Goal: Task Accomplishment & Management: Complete application form

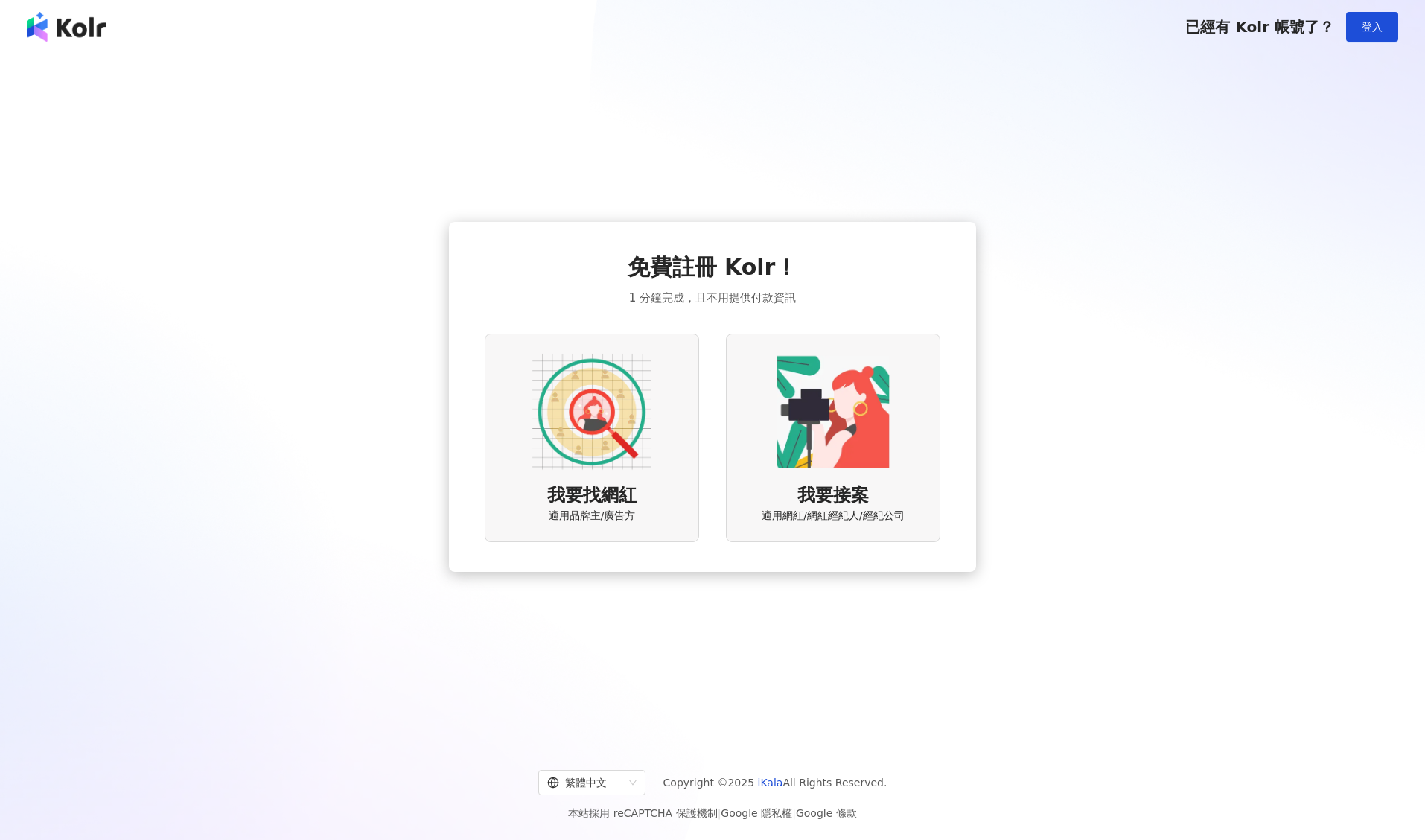
click at [580, 435] on img at bounding box center [592, 412] width 119 height 119
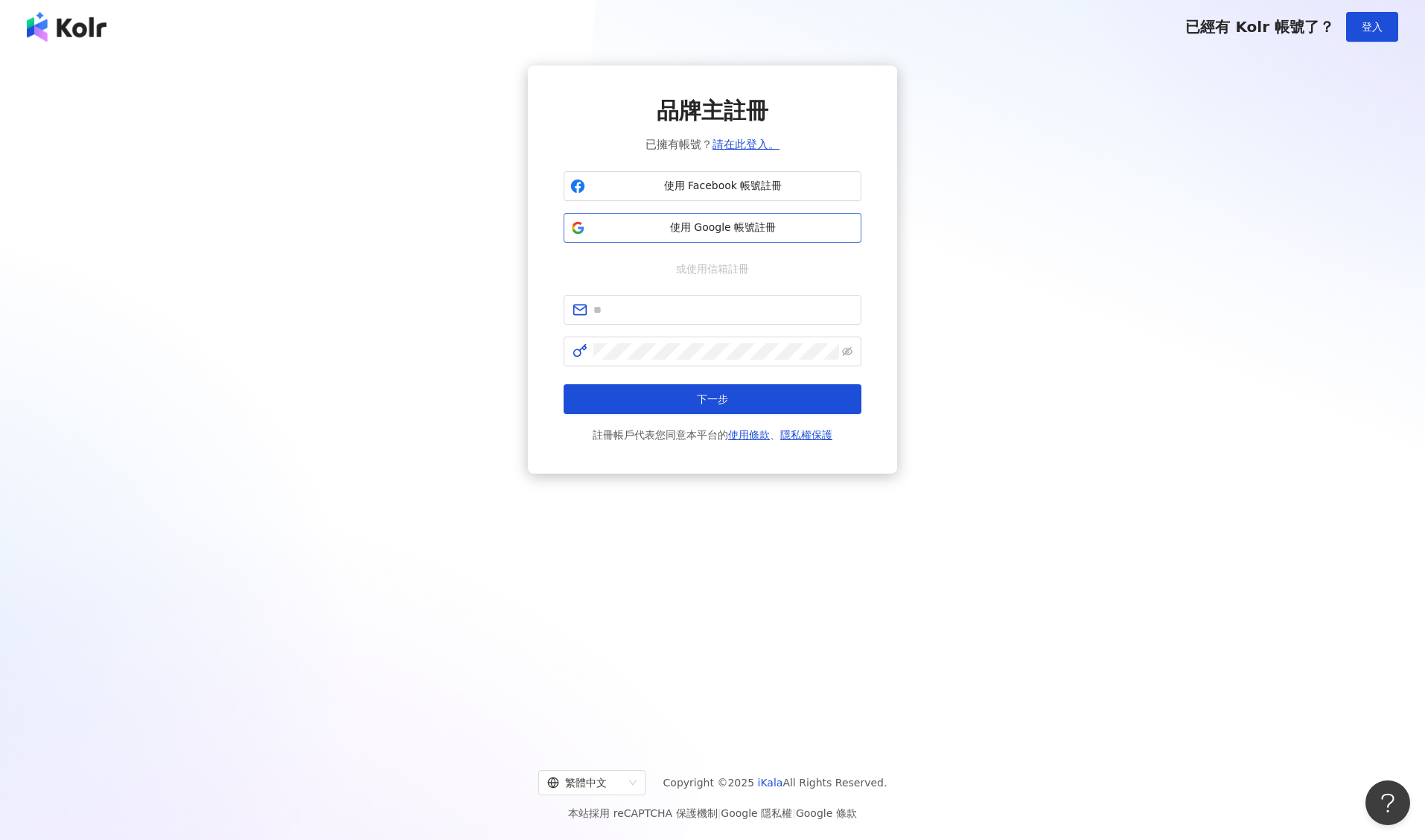
click at [672, 233] on span "使用 Google 帳號註冊" at bounding box center [723, 228] width 264 height 15
click at [735, 225] on span "使用 Google 帳號註冊" at bounding box center [723, 228] width 264 height 15
click at [767, 225] on span "使用 Google 帳號註冊" at bounding box center [723, 228] width 264 height 15
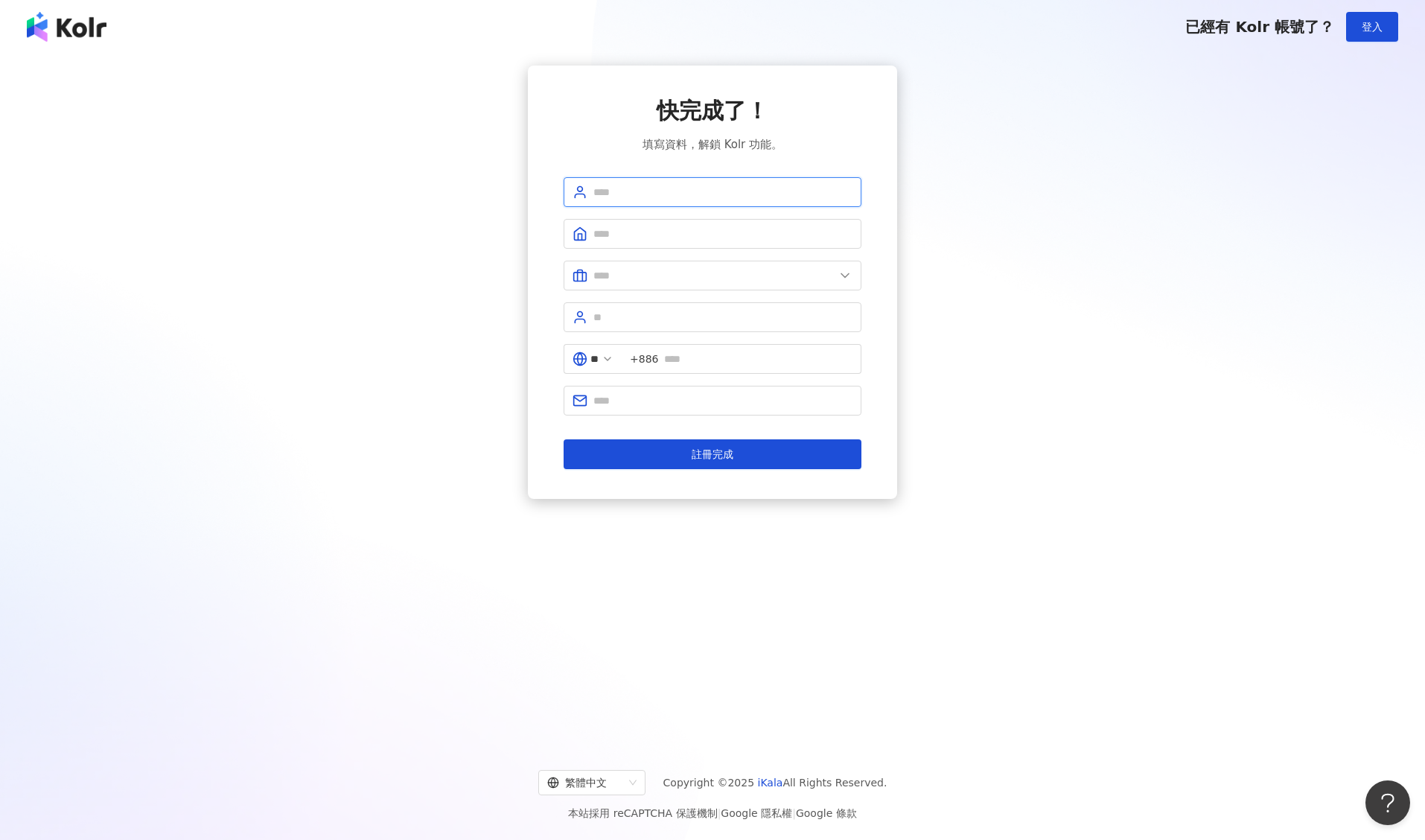
click at [686, 195] on input "text" at bounding box center [723, 192] width 259 height 16
type input "********"
click at [639, 234] on input "text" at bounding box center [723, 234] width 259 height 16
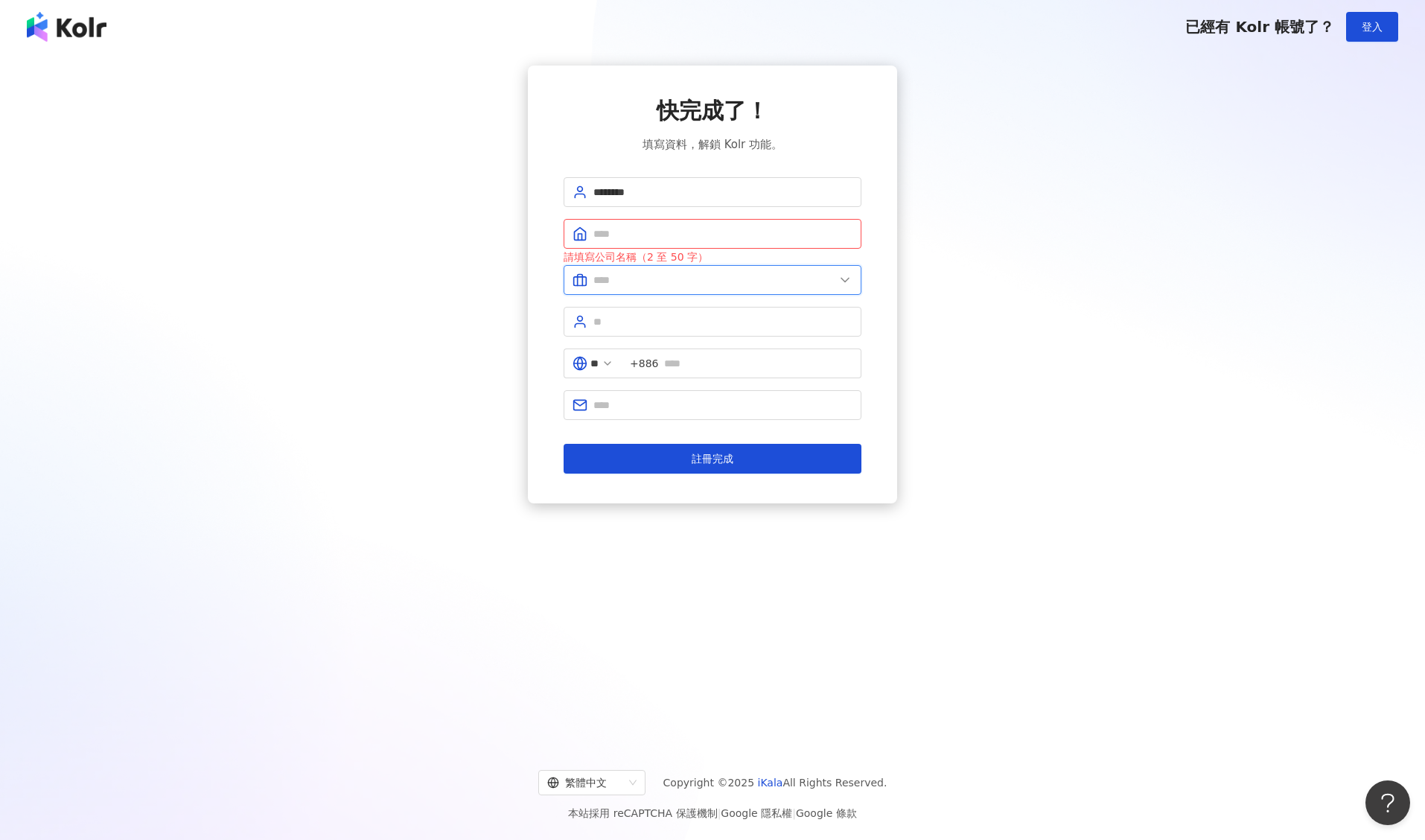
click at [604, 283] on input "text" at bounding box center [714, 280] width 241 height 16
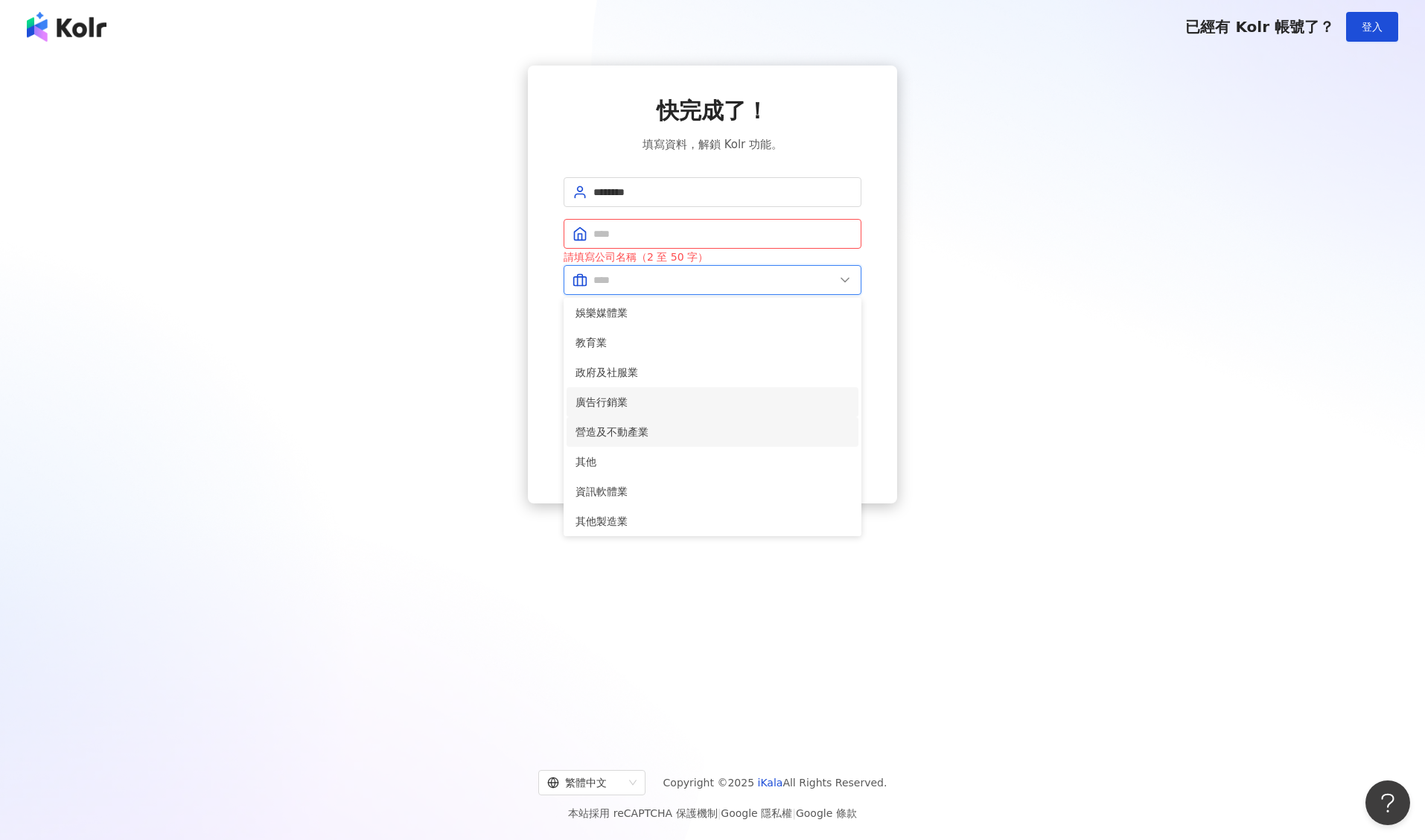
scroll to position [304, 0]
click at [631, 515] on span "其他製造業" at bounding box center [712, 518] width 274 height 16
type input "*****"
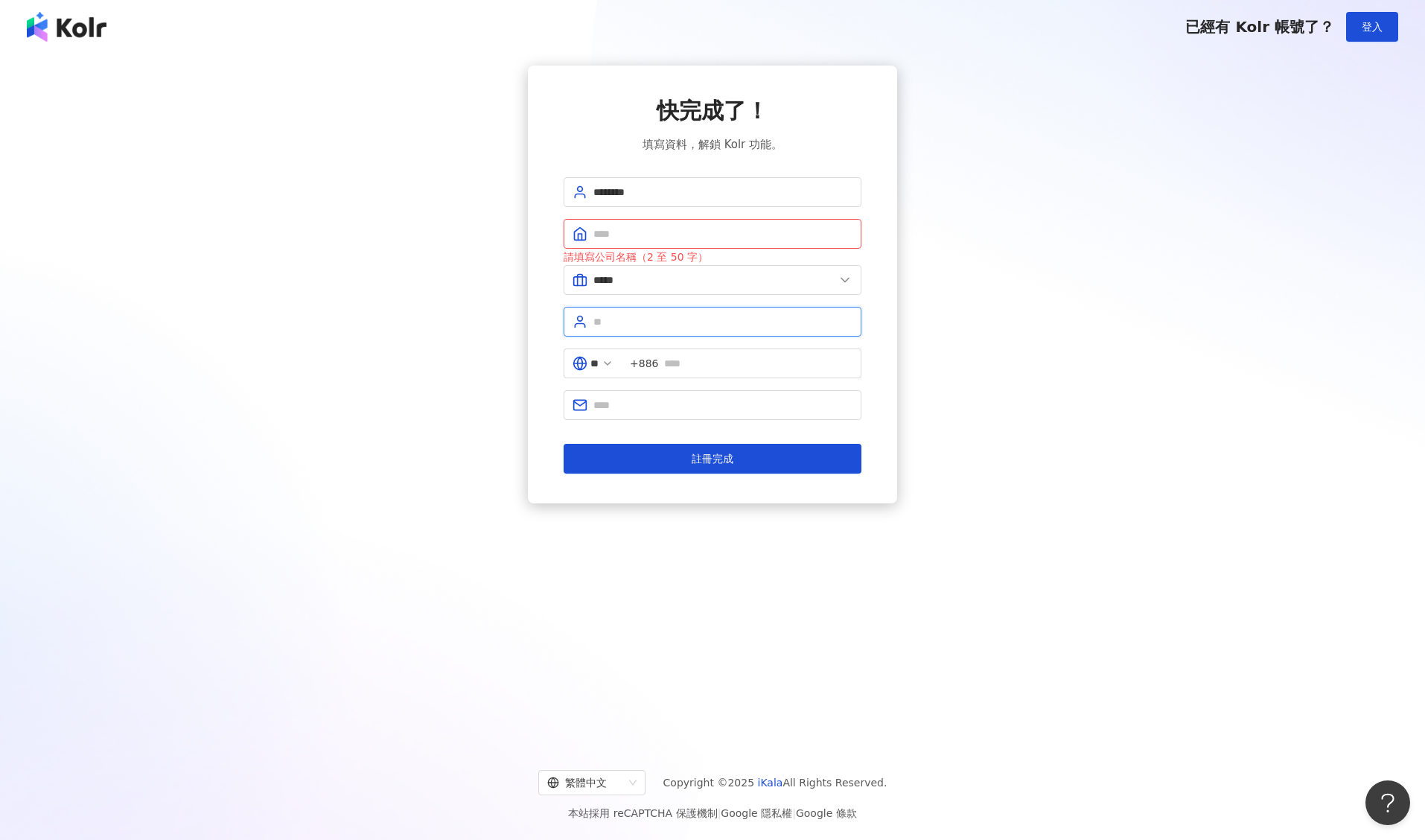
click at [621, 325] on input "text" at bounding box center [723, 322] width 259 height 16
click at [642, 364] on span "+886" at bounding box center [742, 364] width 240 height 30
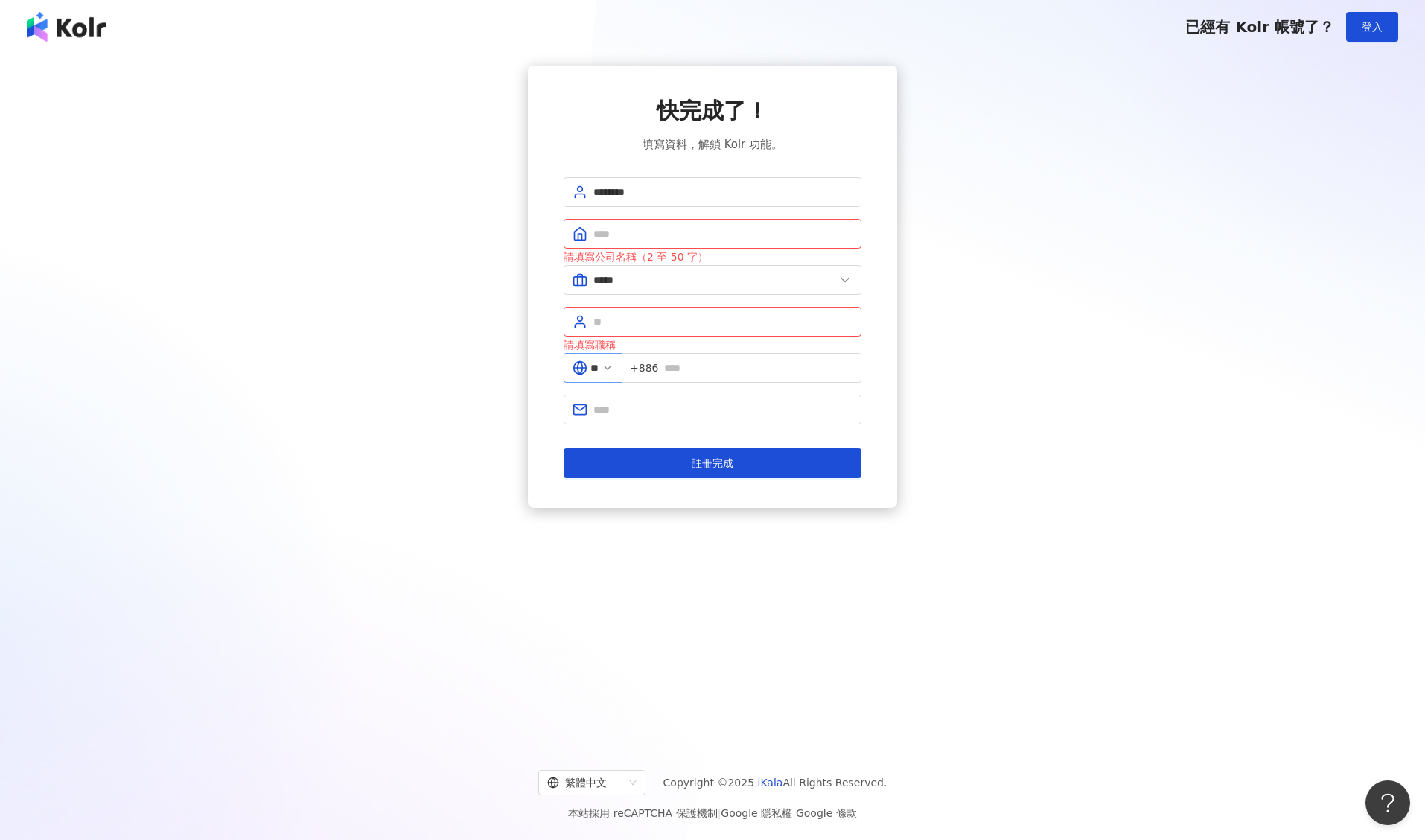
click at [613, 369] on span "**" at bounding box center [593, 368] width 58 height 30
click at [613, 368] on icon at bounding box center [607, 368] width 12 height 12
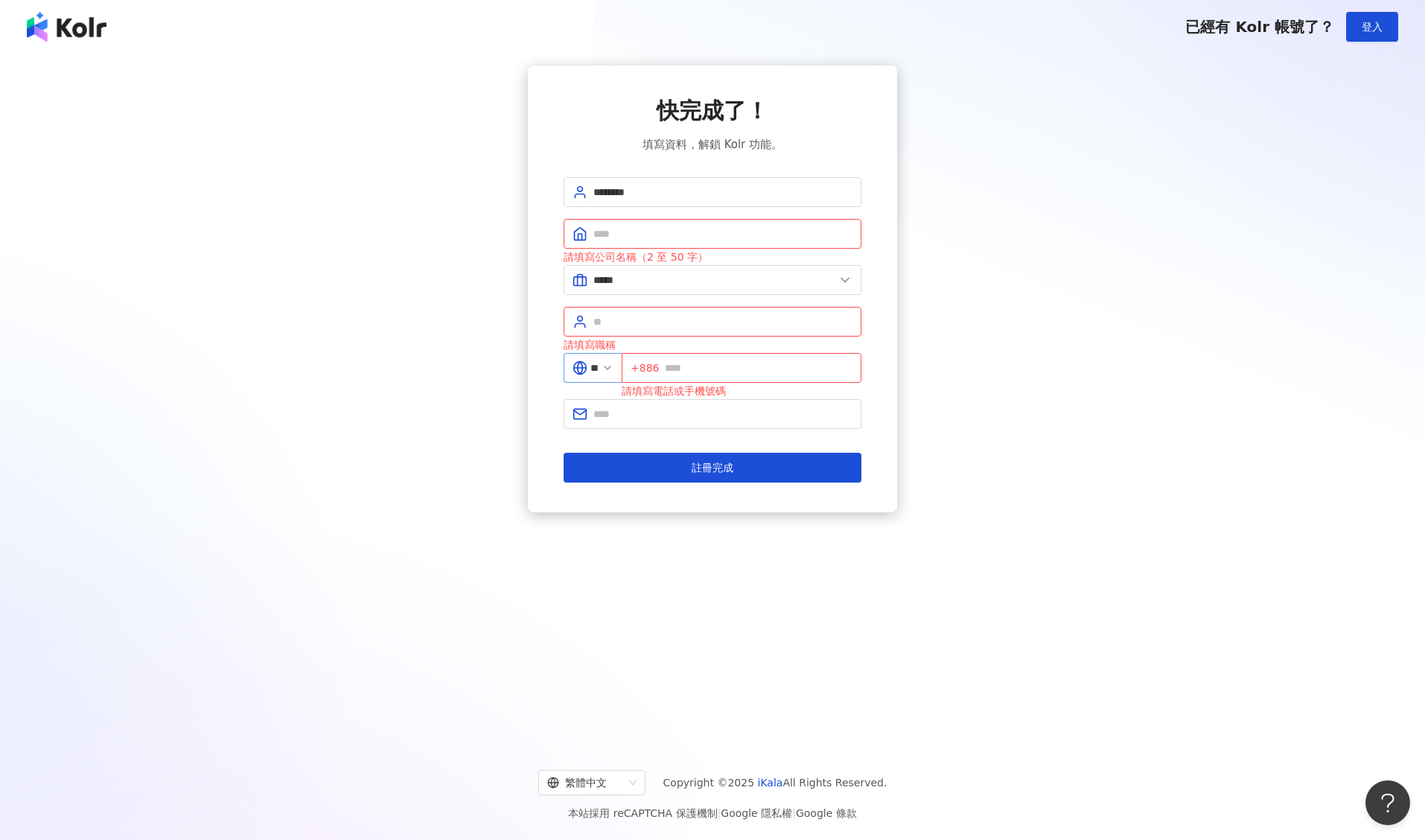
click at [613, 367] on icon at bounding box center [607, 368] width 12 height 12
click at [742, 466] on button "註冊完成" at bounding box center [712, 467] width 298 height 30
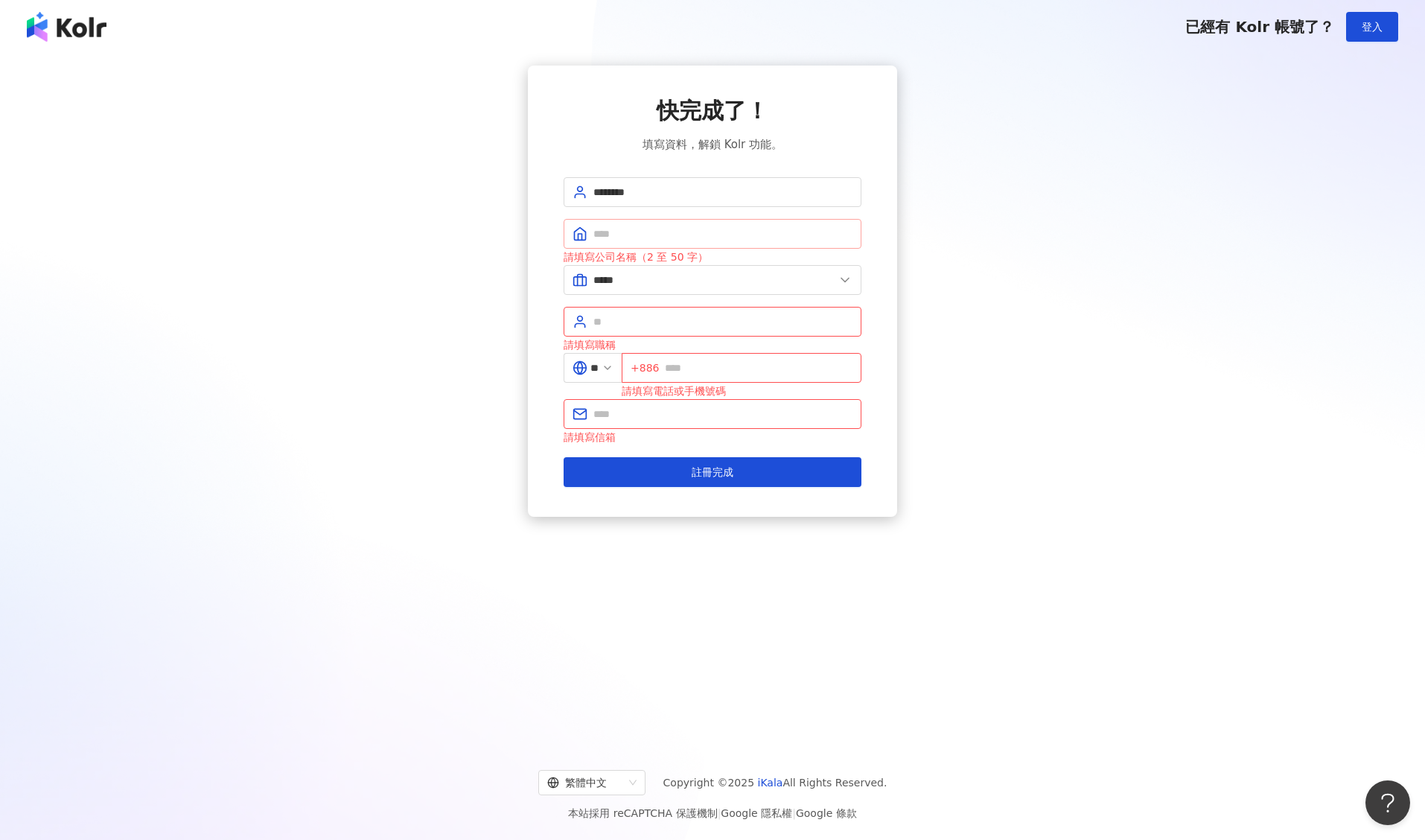
click at [653, 242] on span at bounding box center [712, 234] width 298 height 30
